Goal: Task Accomplishment & Management: Manage account settings

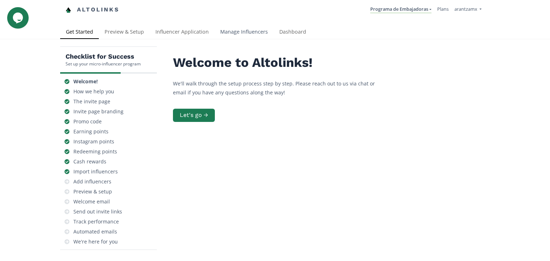
click at [257, 31] on link "Manage Influencers" at bounding box center [243, 32] width 59 height 14
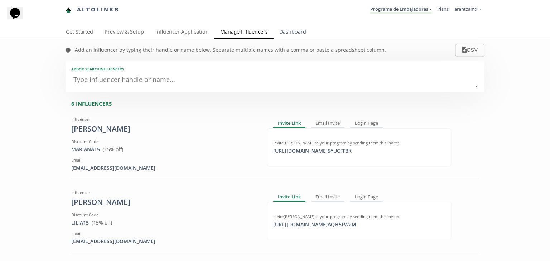
click at [293, 33] on link "Dashboard" at bounding box center [292, 32] width 38 height 14
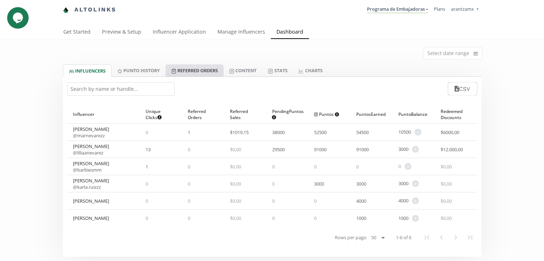
click at [186, 70] on link "Referred Orders" at bounding box center [195, 70] width 58 height 12
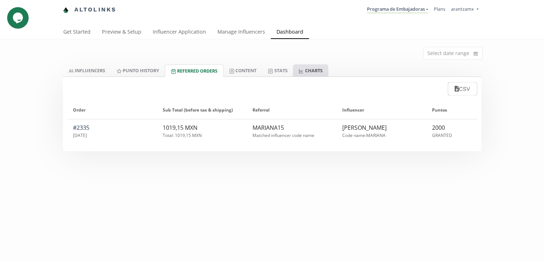
click at [315, 74] on link "CHARTS" at bounding box center [310, 70] width 35 height 12
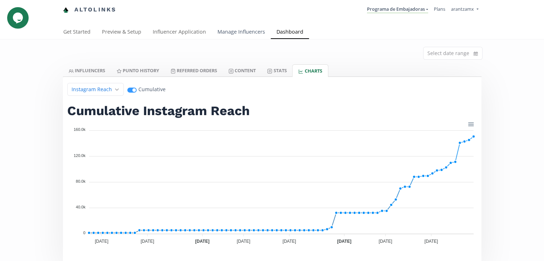
click at [242, 30] on link "Manage Influencers" at bounding box center [241, 32] width 59 height 14
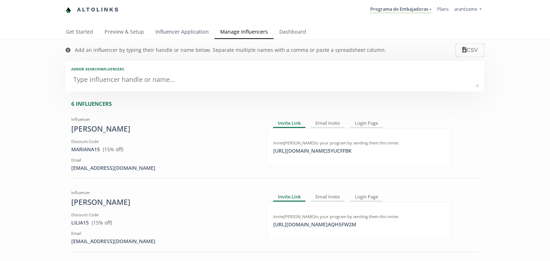
click at [183, 29] on link "Influencer Application" at bounding box center [182, 32] width 65 height 14
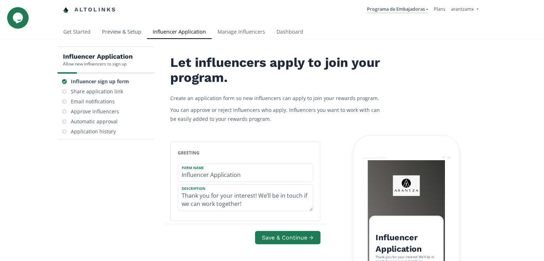
click at [115, 27] on link "Preview & Setup" at bounding box center [121, 32] width 51 height 14
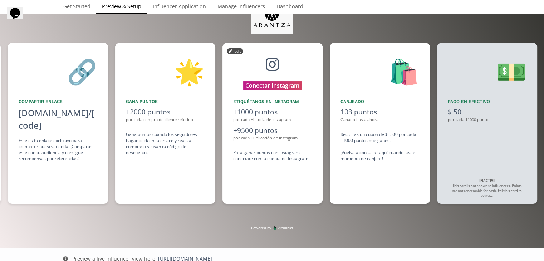
scroll to position [0, 537]
click at [380, 132] on div "Recibirás un cupón de $1500 por cada 11000 puntos que ganes. ¡Vuelva a consulta…" at bounding box center [379, 146] width 79 height 31
click at [338, 49] on icon at bounding box center [338, 51] width 4 height 4
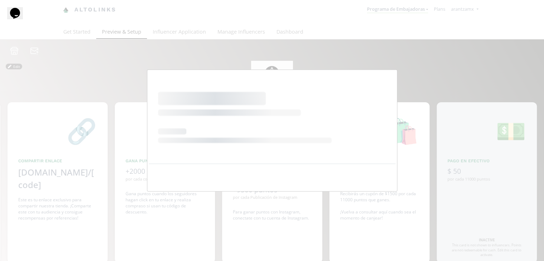
scroll to position [0, 0]
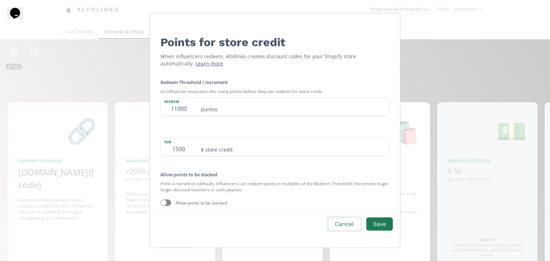
click at [341, 220] on button "Cancel" at bounding box center [344, 224] width 35 height 15
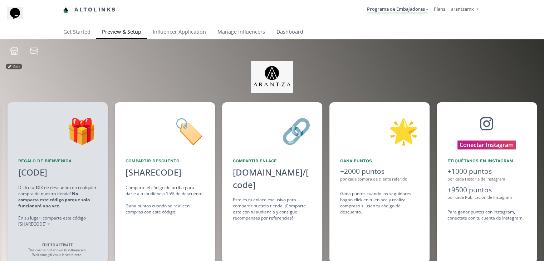
click at [285, 28] on link "Dashboard" at bounding box center [290, 32] width 38 height 14
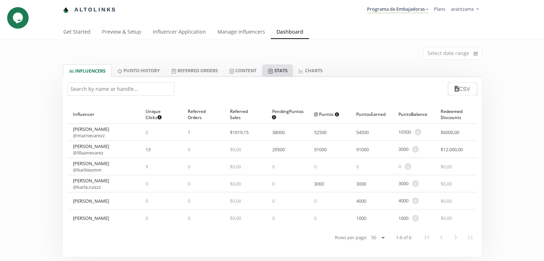
click at [280, 73] on link "Stats" at bounding box center [277, 70] width 31 height 12
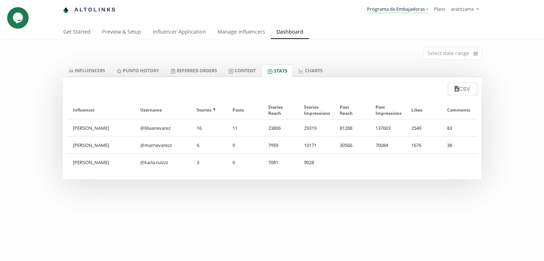
click at [385, 127] on div "137603" at bounding box center [388, 128] width 36 height 17
click at [412, 128] on div "2549" at bounding box center [424, 128] width 36 height 17
click at [415, 146] on div "1676" at bounding box center [424, 145] width 36 height 17
drag, startPoint x: 452, startPoint y: 125, endPoint x: 448, endPoint y: 128, distance: 5.0
click at [448, 128] on div "83" at bounding box center [460, 128] width 36 height 17
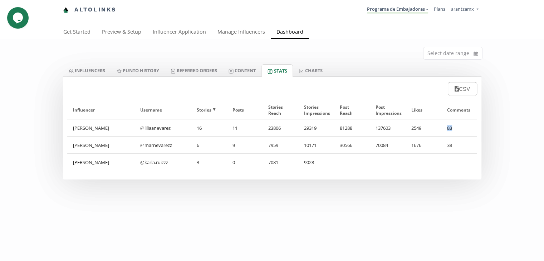
click at [445, 130] on div "83" at bounding box center [460, 128] width 36 height 17
drag, startPoint x: 139, startPoint y: 128, endPoint x: 174, endPoint y: 128, distance: 34.7
click at [174, 128] on div "@ liliaanevarez" at bounding box center [163, 128] width 56 height 17
click at [245, 71] on link "Content" at bounding box center [242, 70] width 39 height 12
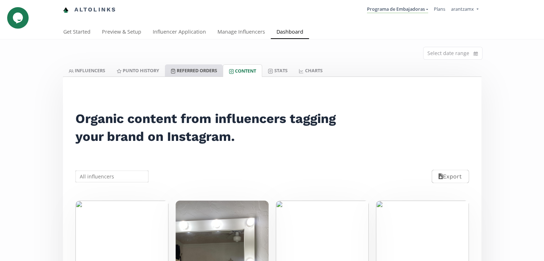
click at [190, 75] on link "Referred Orders" at bounding box center [194, 70] width 58 height 12
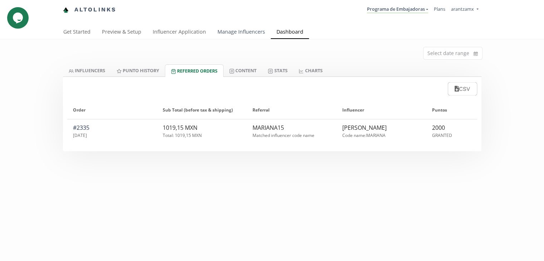
click at [244, 33] on link "Manage Influencers" at bounding box center [241, 32] width 59 height 14
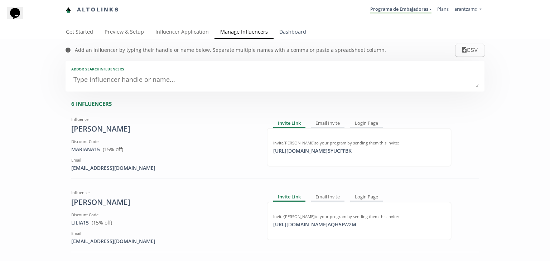
click at [282, 37] on link "Dashboard" at bounding box center [292, 32] width 38 height 14
